Goal: Information Seeking & Learning: Check status

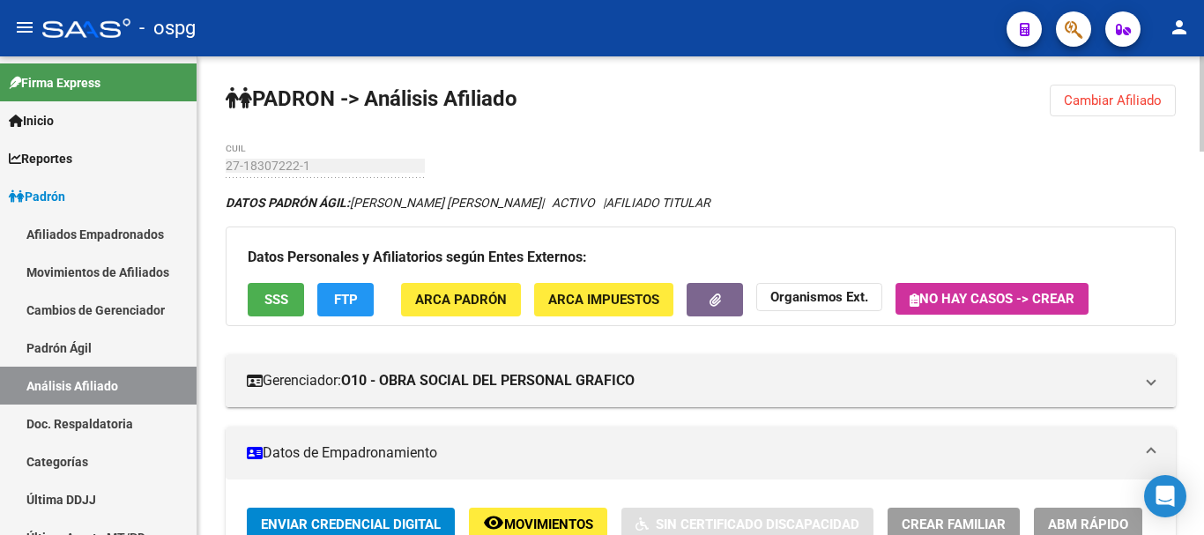
click at [1148, 94] on span "Cambiar Afiliado" at bounding box center [1113, 101] width 98 height 16
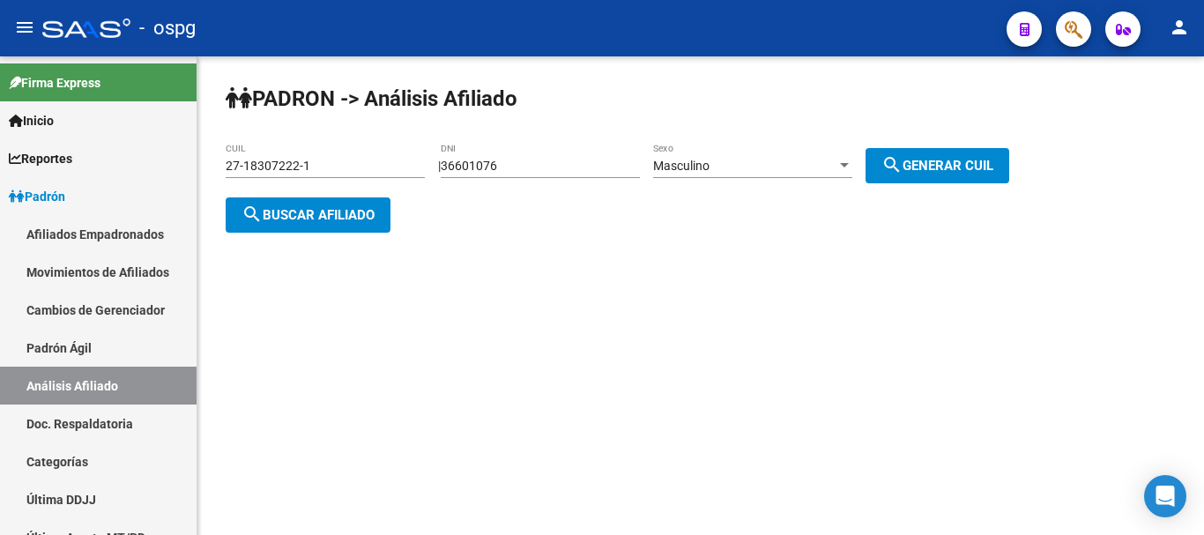
drag, startPoint x: 355, startPoint y: 168, endPoint x: 0, endPoint y: 2, distance: 392.3
click at [0, 29] on div "menu - ospg person Firma Express Inicio Instructivos Contacto OS Reportes Ingre…" at bounding box center [602, 267] width 1204 height 535
click at [269, 223] on button "search Buscar afiliado" at bounding box center [308, 214] width 165 height 35
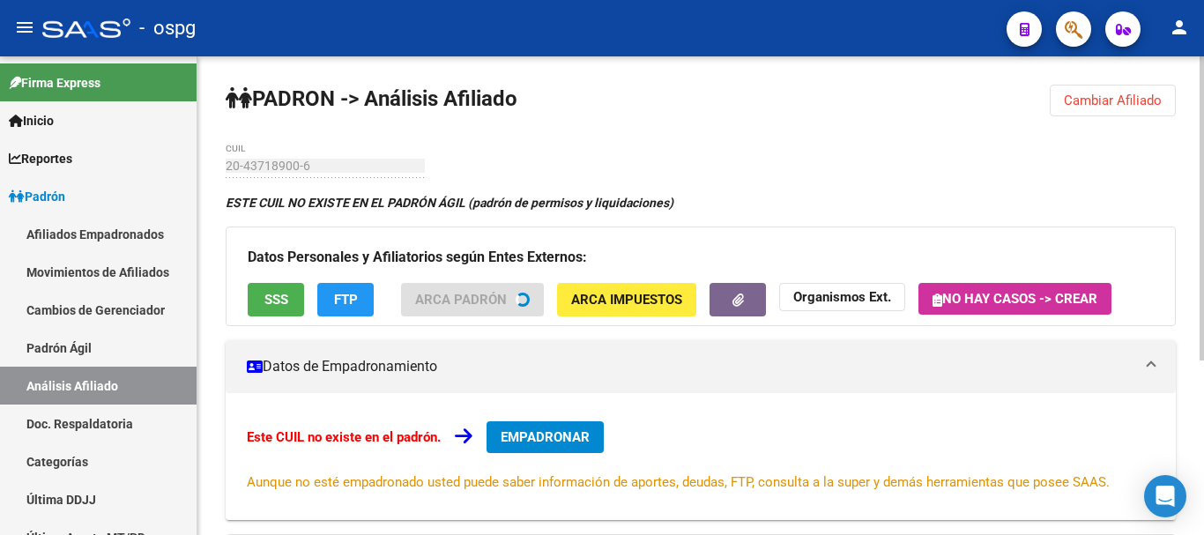
click at [290, 303] on button "SSS" at bounding box center [276, 299] width 56 height 33
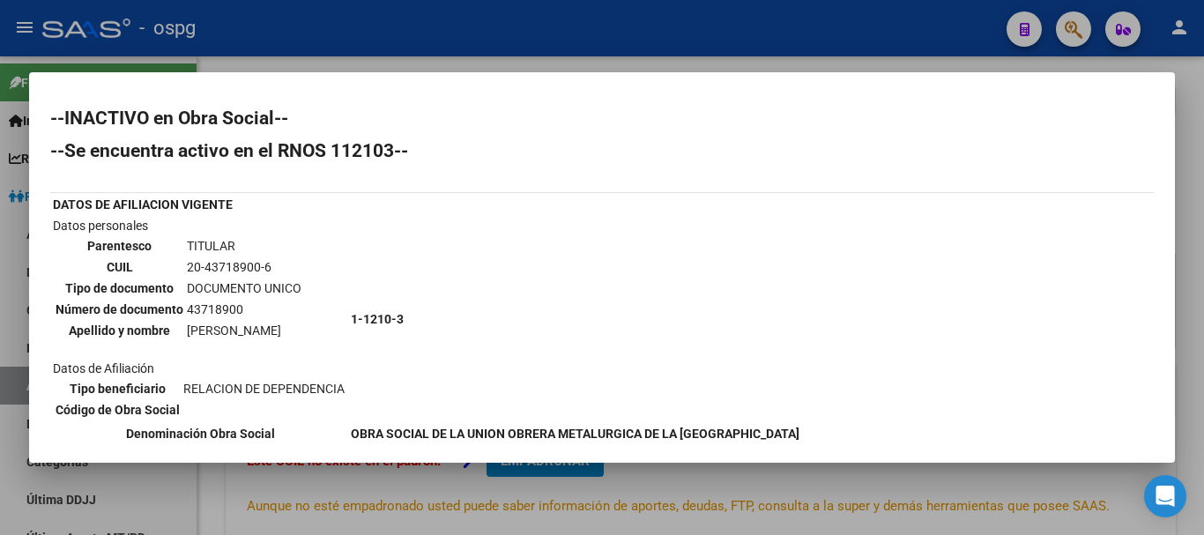
drag, startPoint x: 1193, startPoint y: 188, endPoint x: 992, endPoint y: 227, distance: 205.7
click at [1192, 187] on div at bounding box center [602, 267] width 1204 height 535
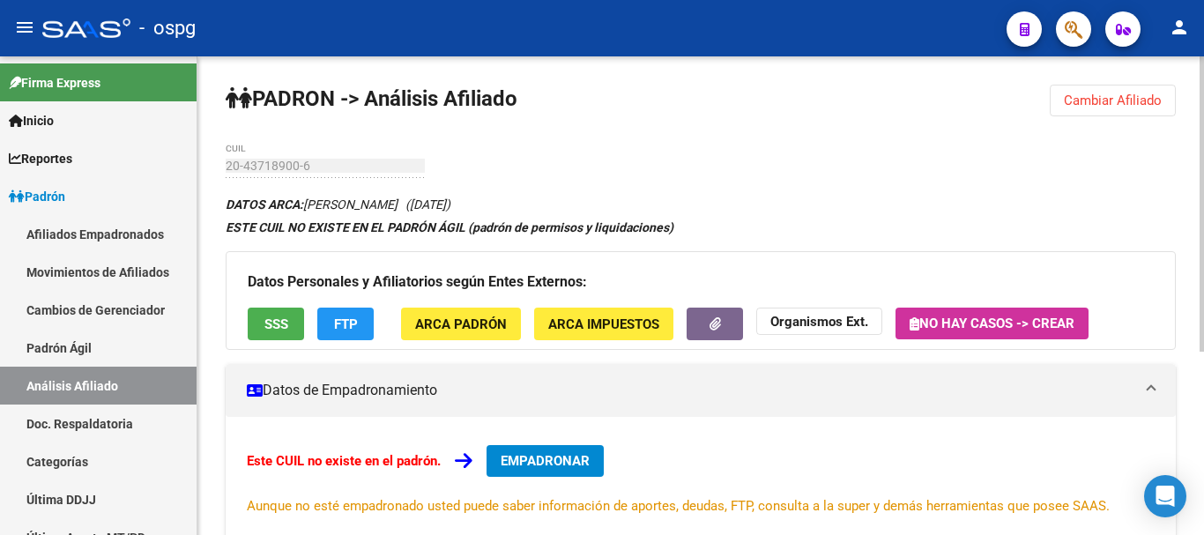
click at [363, 330] on button "FTP" at bounding box center [345, 324] width 56 height 33
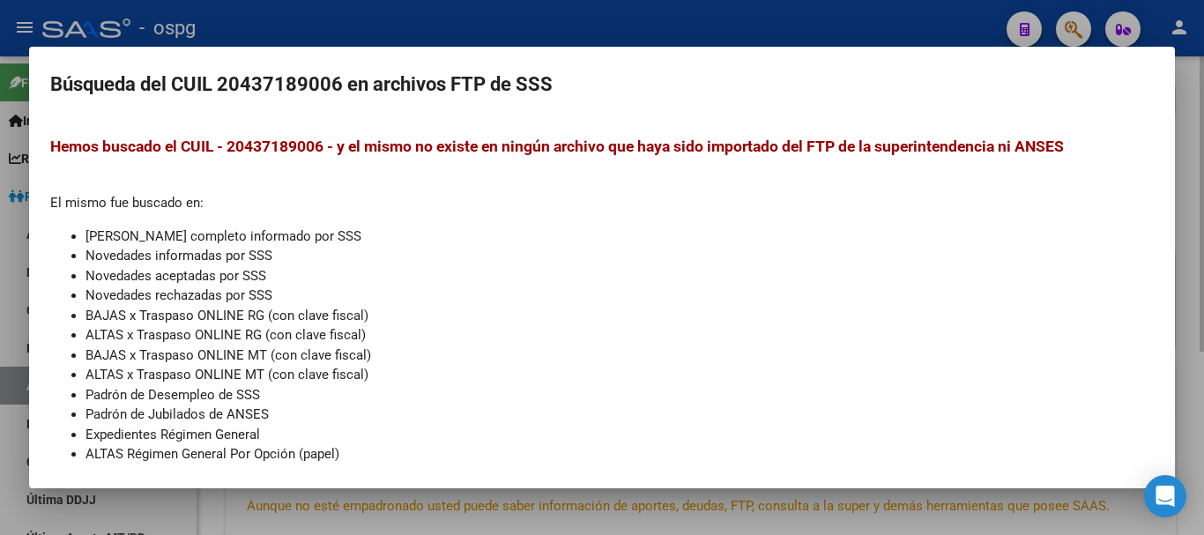
click at [1186, 113] on div at bounding box center [602, 267] width 1204 height 535
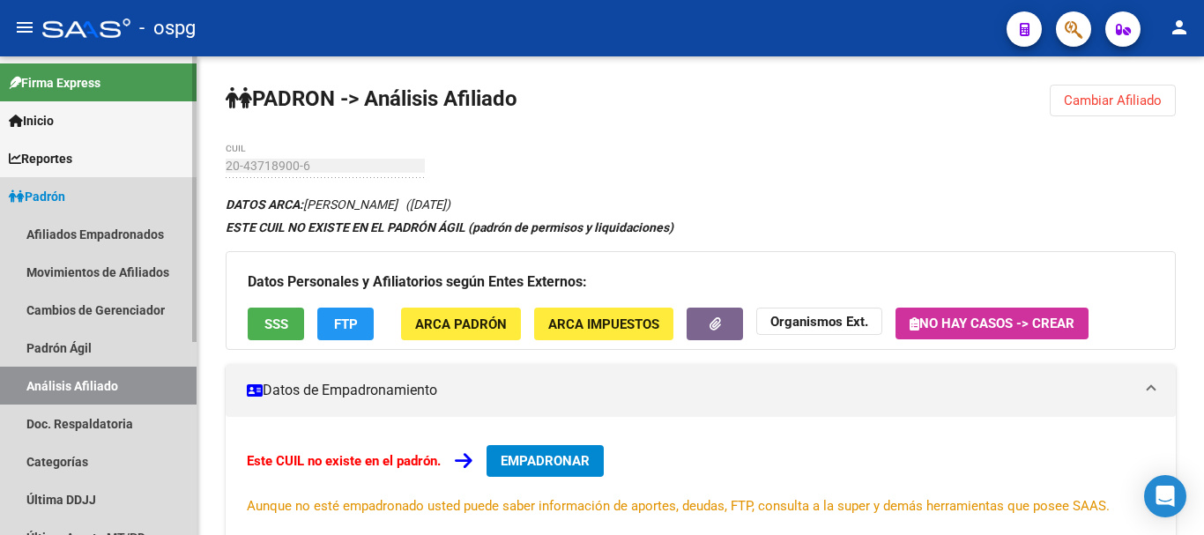
click at [65, 197] on span "Padrón" at bounding box center [37, 196] width 56 height 19
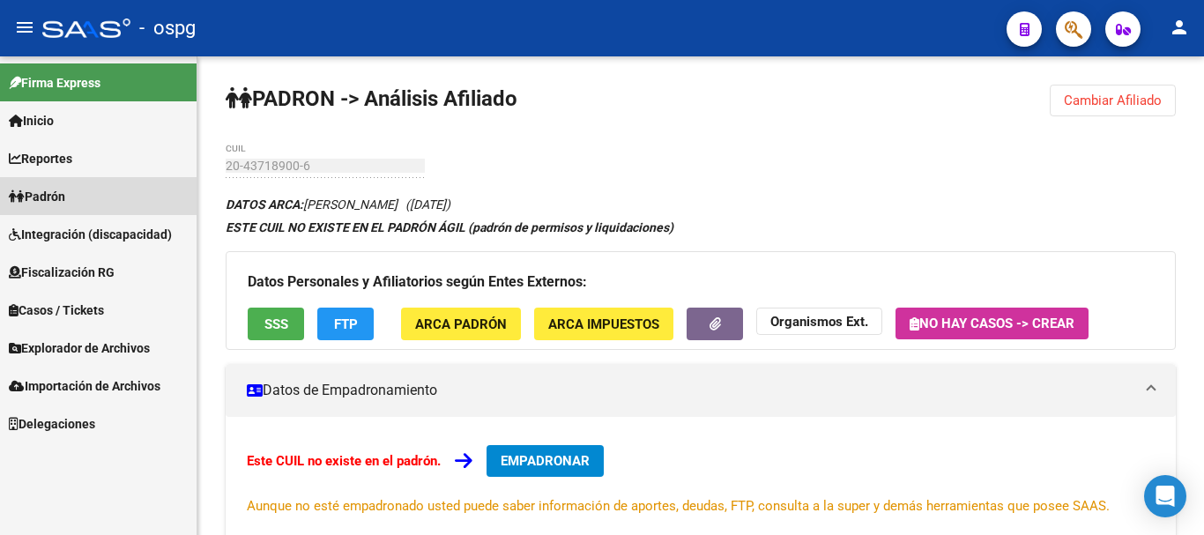
click at [64, 193] on span "Padrón" at bounding box center [37, 196] width 56 height 19
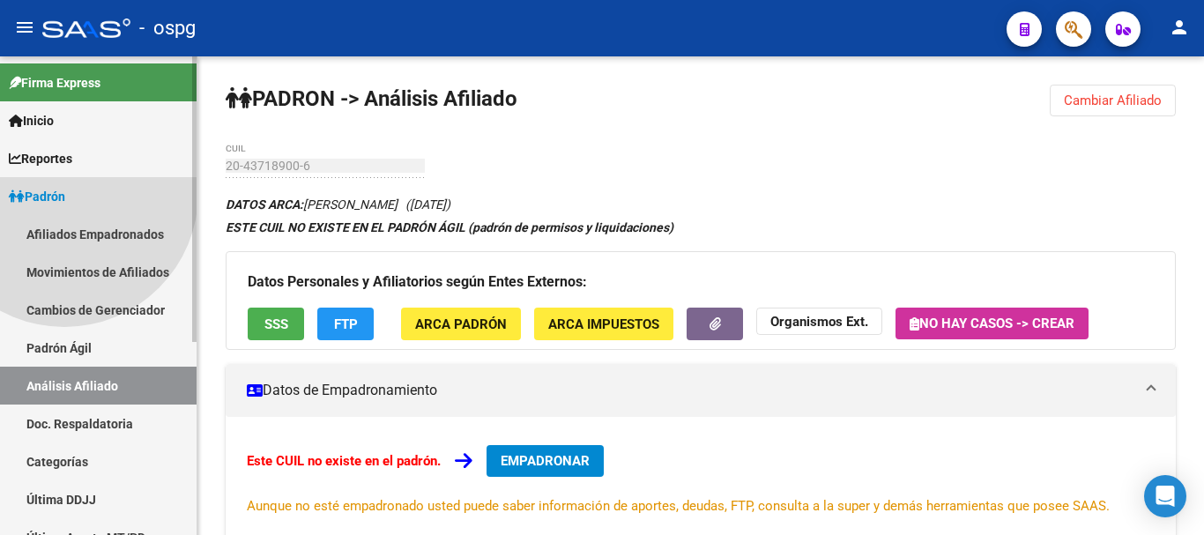
click at [64, 193] on span "Padrón" at bounding box center [37, 196] width 56 height 19
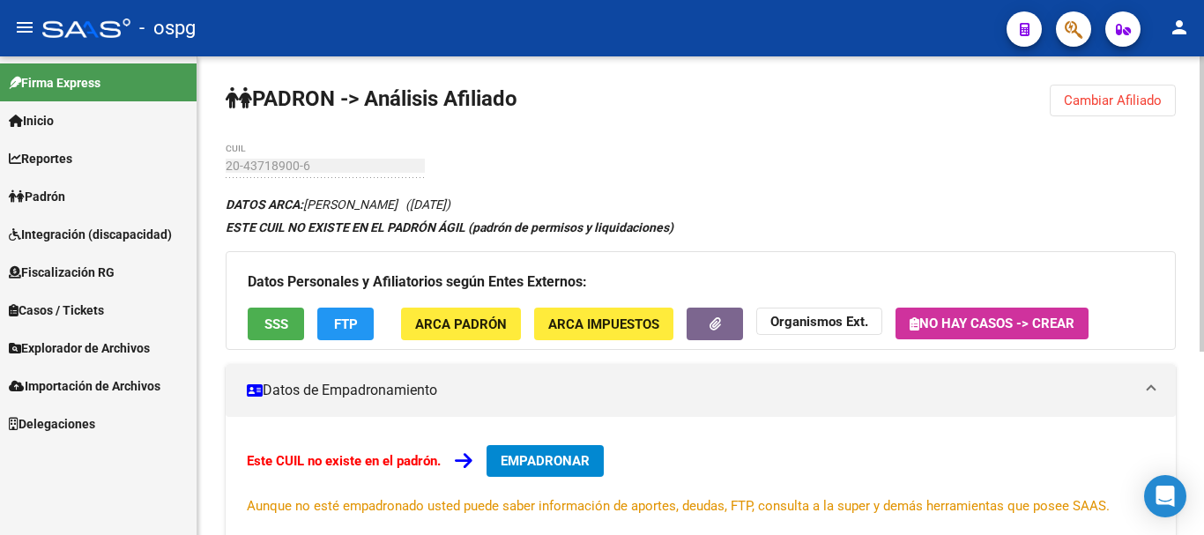
click at [1110, 82] on div "PADRON -> Análisis Afiliado Cambiar Afiliado 20-43718900-6 CUIL DATOS ARCA: [PE…" at bounding box center [700, 444] width 1007 height 776
click at [1106, 95] on span "Cambiar Afiliado" at bounding box center [1113, 101] width 98 height 16
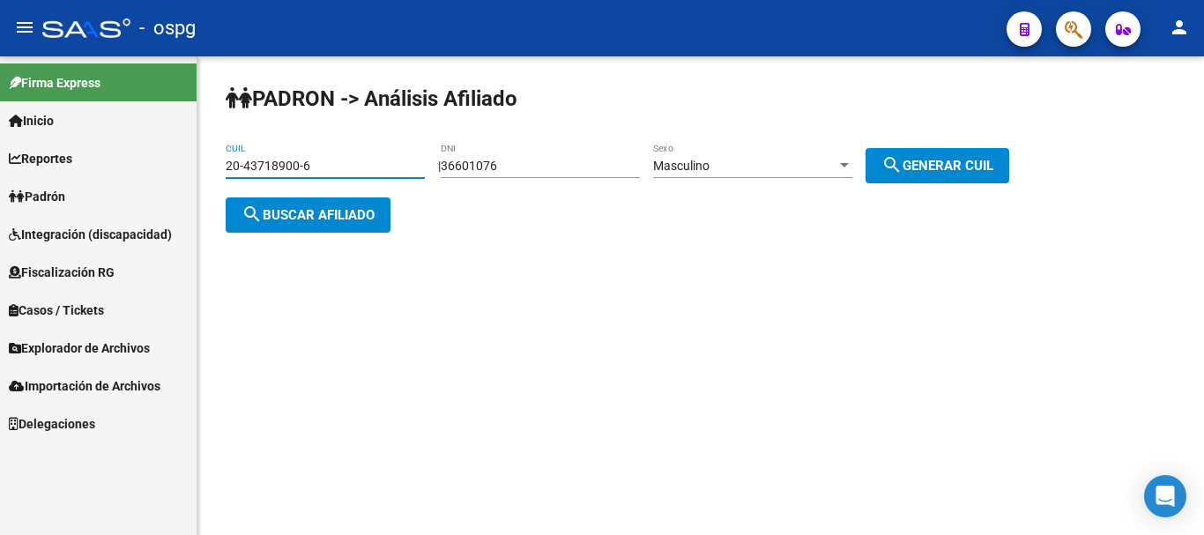
drag, startPoint x: 374, startPoint y: 168, endPoint x: 55, endPoint y: 175, distance: 319.1
click at [55, 175] on mat-sidenav-container "Firma Express Inicio Instructivos Contacto OS Reportes Ingresos Devengados Anál…" at bounding box center [602, 295] width 1204 height 479
paste input "93014659"
type input "20-93014659-6"
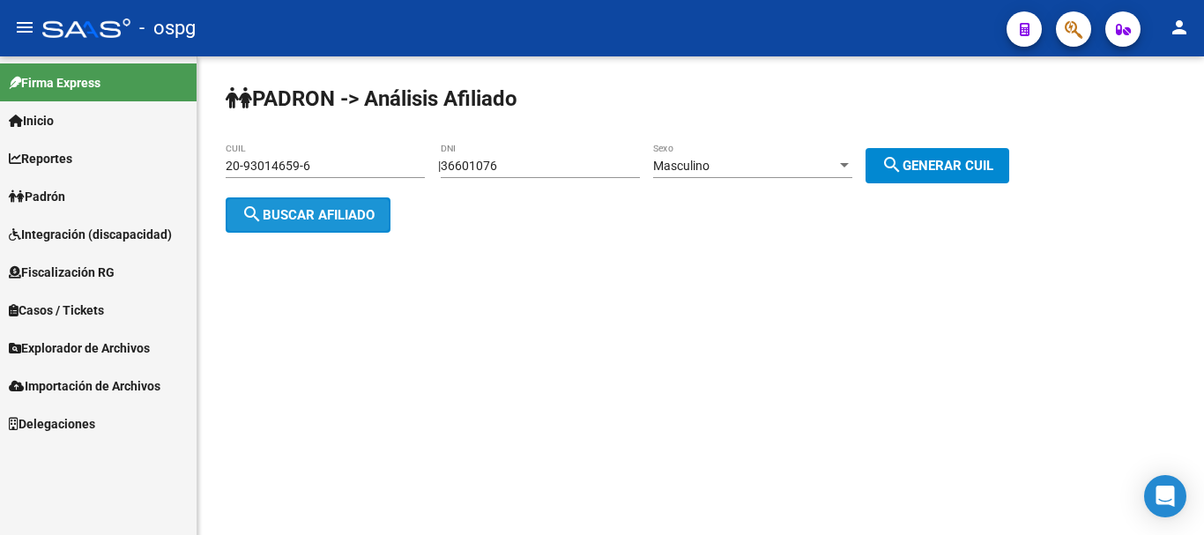
click at [296, 214] on span "search Buscar afiliado" at bounding box center [307, 215] width 133 height 16
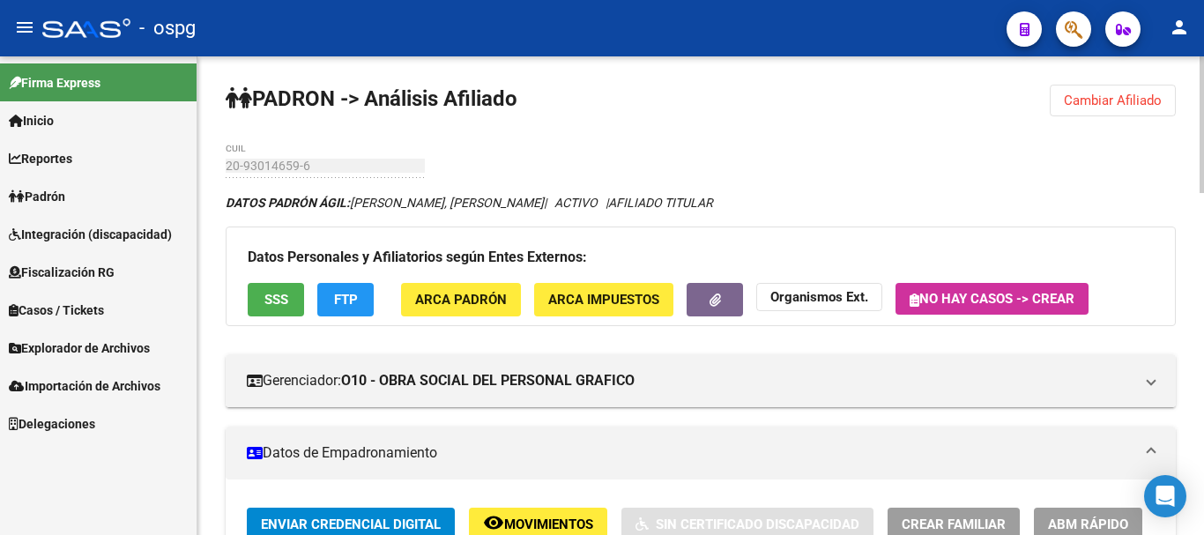
click at [347, 299] on span "FTP" at bounding box center [346, 301] width 24 height 16
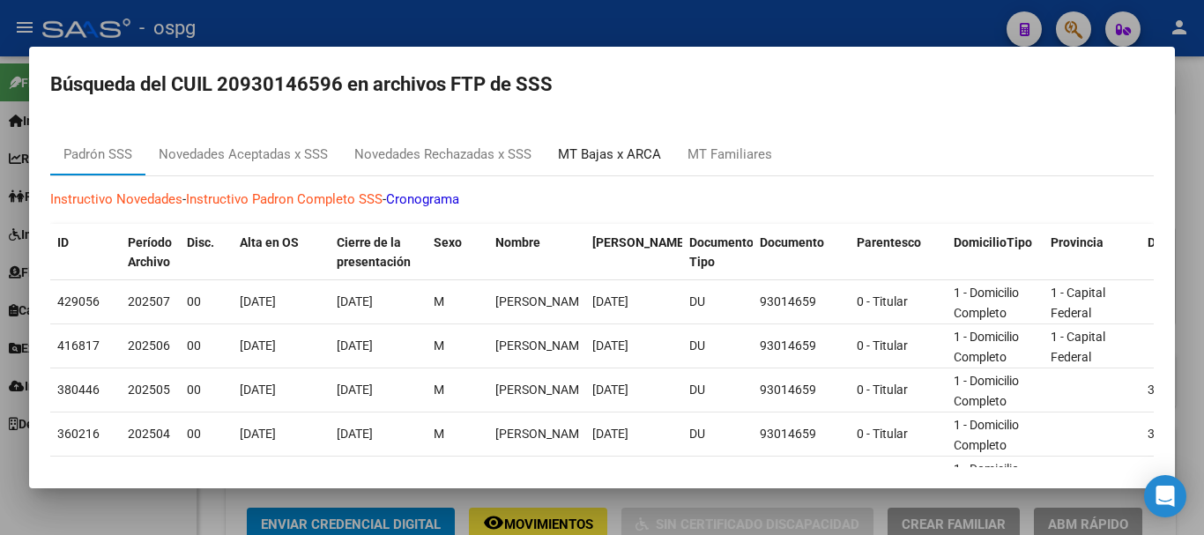
click at [610, 155] on div "MT Bajas x ARCA" at bounding box center [609, 155] width 103 height 20
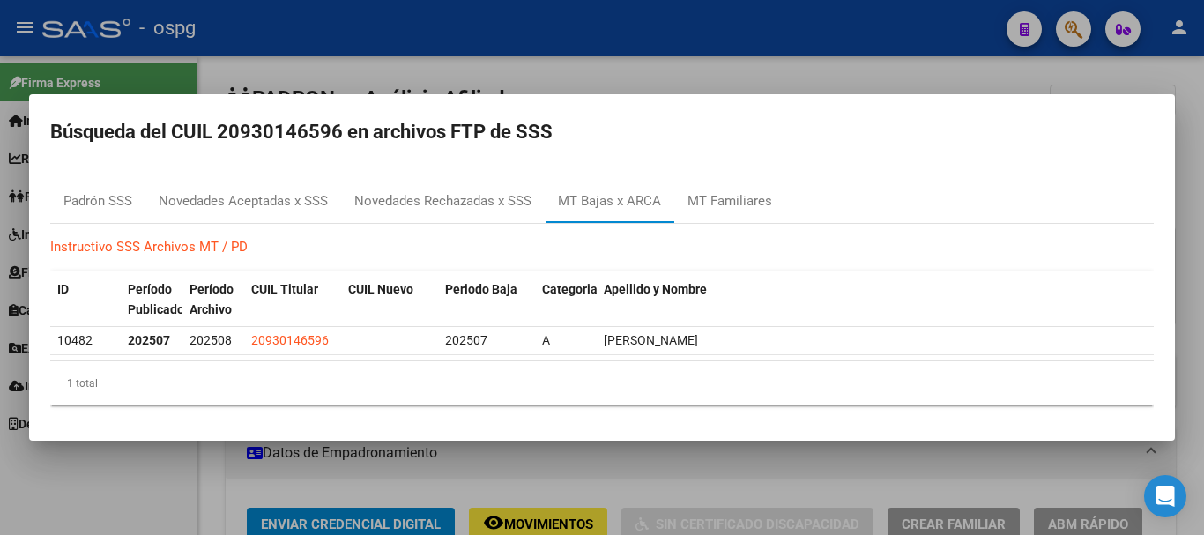
click at [910, 53] on div at bounding box center [602, 267] width 1204 height 535
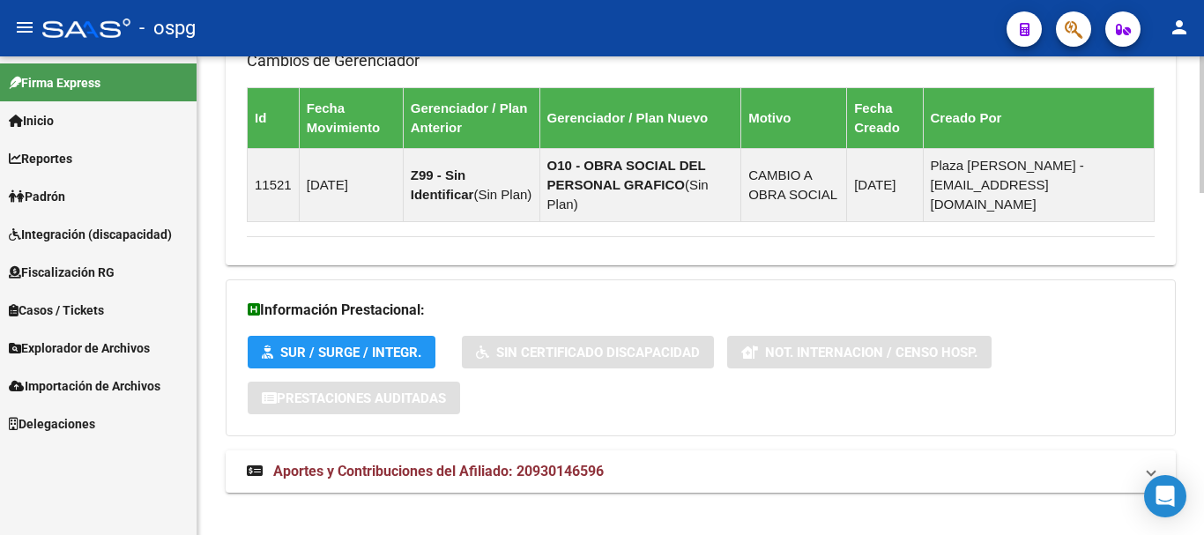
drag, startPoint x: 493, startPoint y: 453, endPoint x: 744, endPoint y: 408, distance: 255.2
click at [509, 463] on span "Aportes y Contribuciones del Afiliado: 20930146596" at bounding box center [438, 471] width 331 height 17
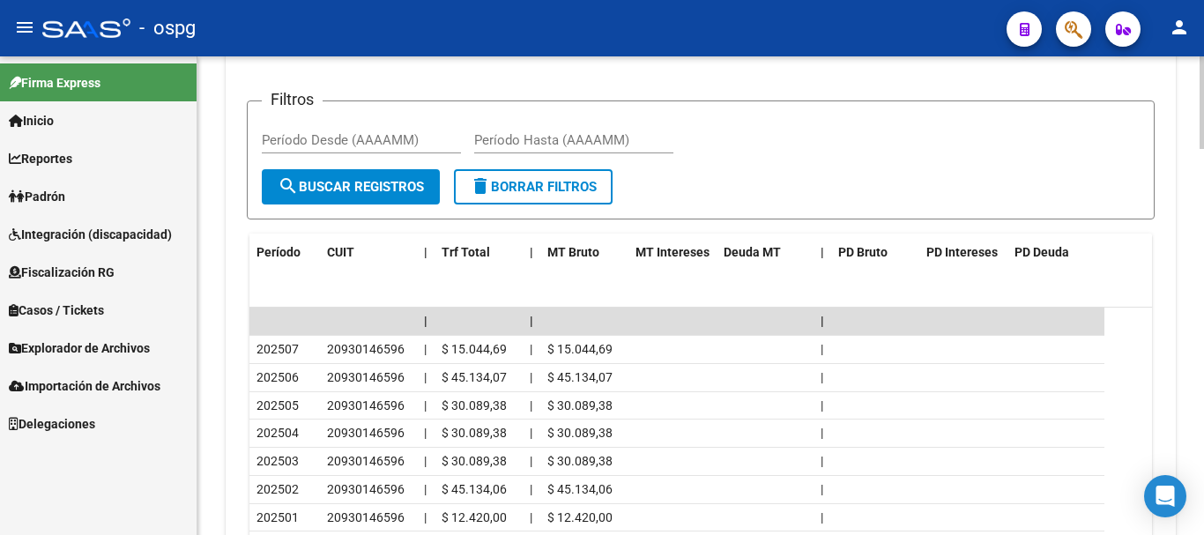
scroll to position [1916, 0]
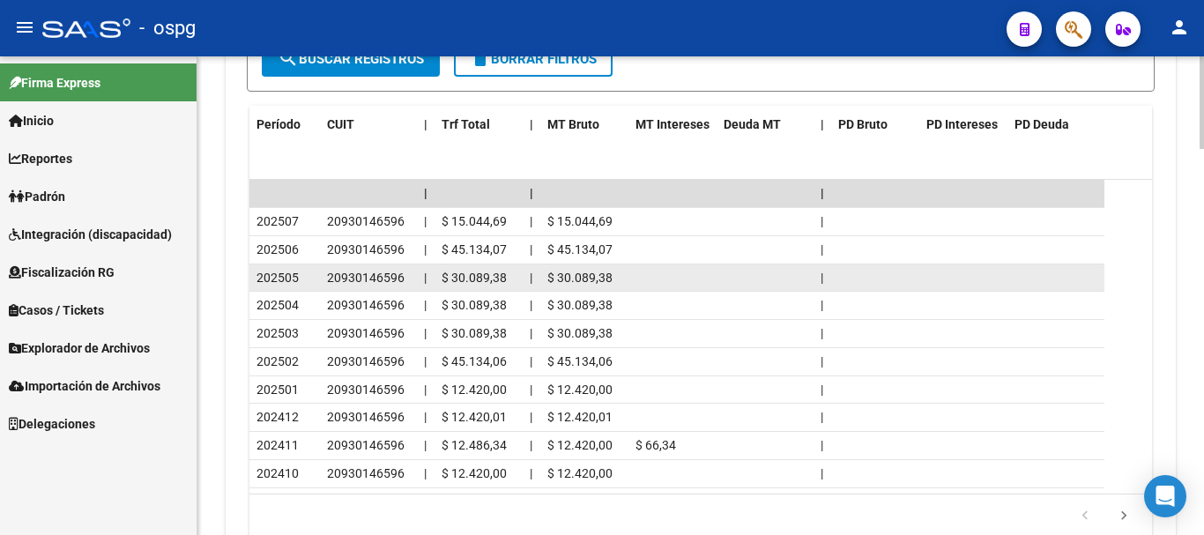
drag, startPoint x: 262, startPoint y: 207, endPoint x: 893, endPoint y: 270, distance: 634.2
click at [893, 270] on datatable-scroller "| | | 202507 20930146596 | $ 15.044,69 | $ 15.044,69 | 202506 20930146596 | $ 4…" at bounding box center [700, 334] width 903 height 308
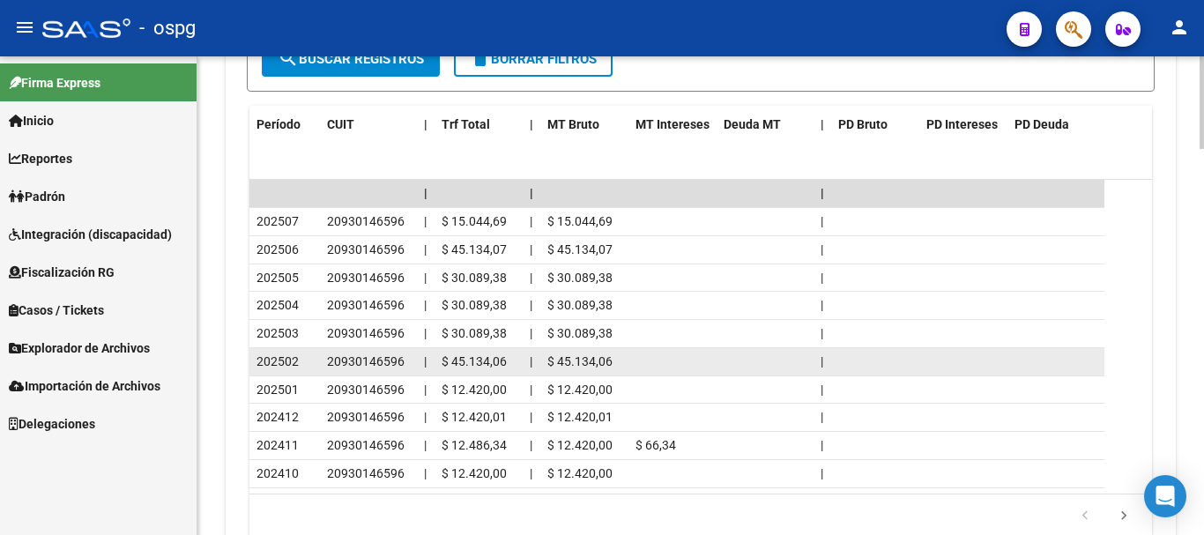
click at [828, 348] on datatable-body-cell "|" at bounding box center [823, 361] width 18 height 27
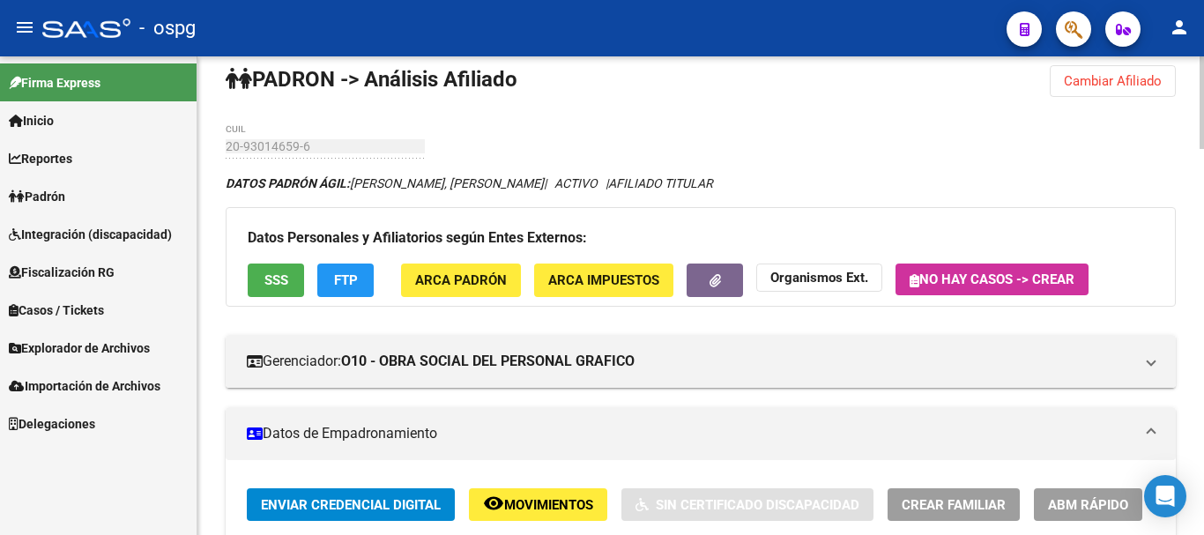
scroll to position [0, 0]
